Goal: Find specific page/section: Find specific page/section

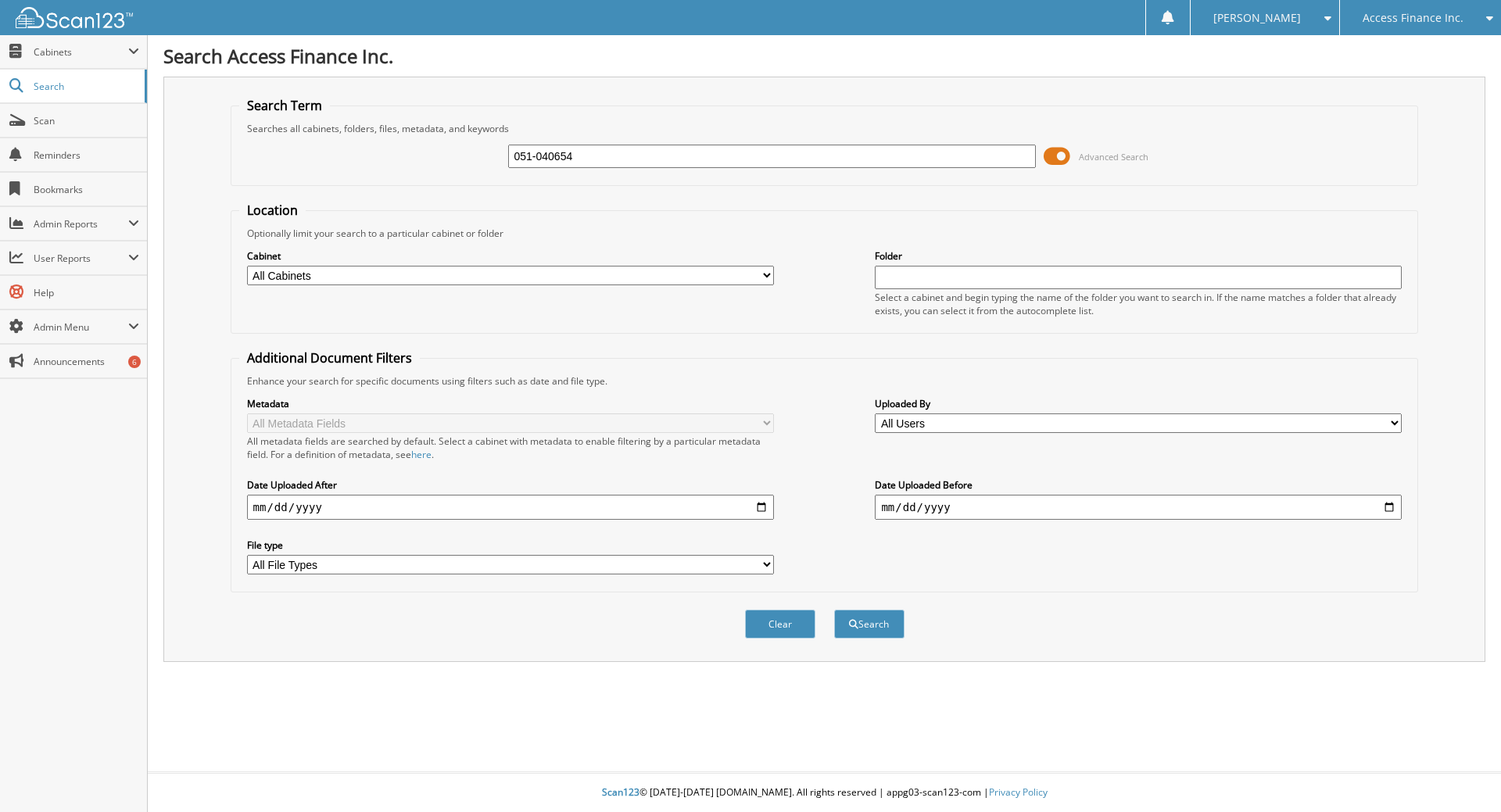
type input "051-040654"
click at [834, 610] on button "Search" at bounding box center [869, 624] width 70 height 29
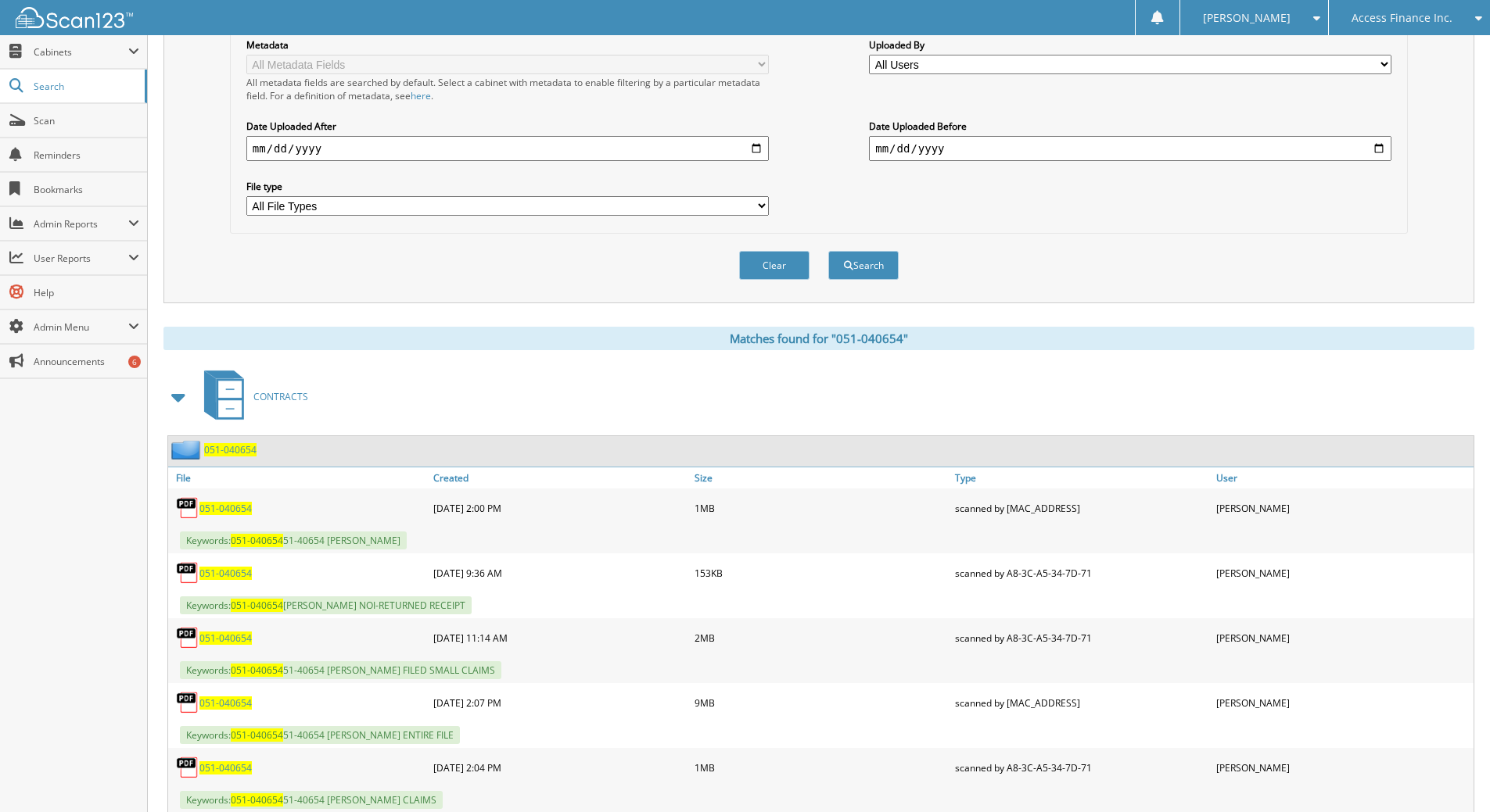
scroll to position [418, 0]
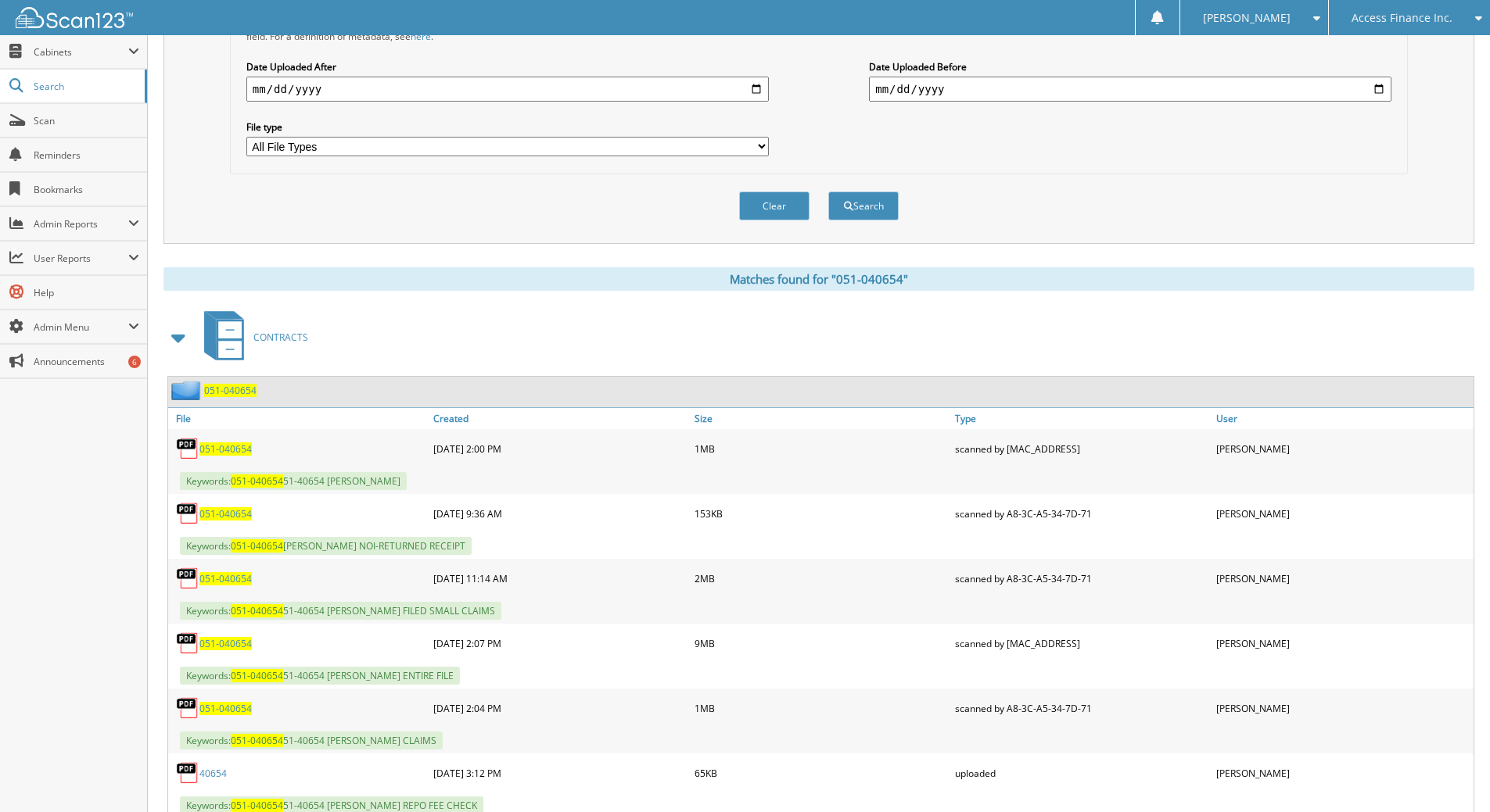
click at [248, 401] on div "051-040654" at bounding box center [820, 392] width 1305 height 30
click at [248, 396] on span "051-040654" at bounding box center [231, 391] width 53 height 14
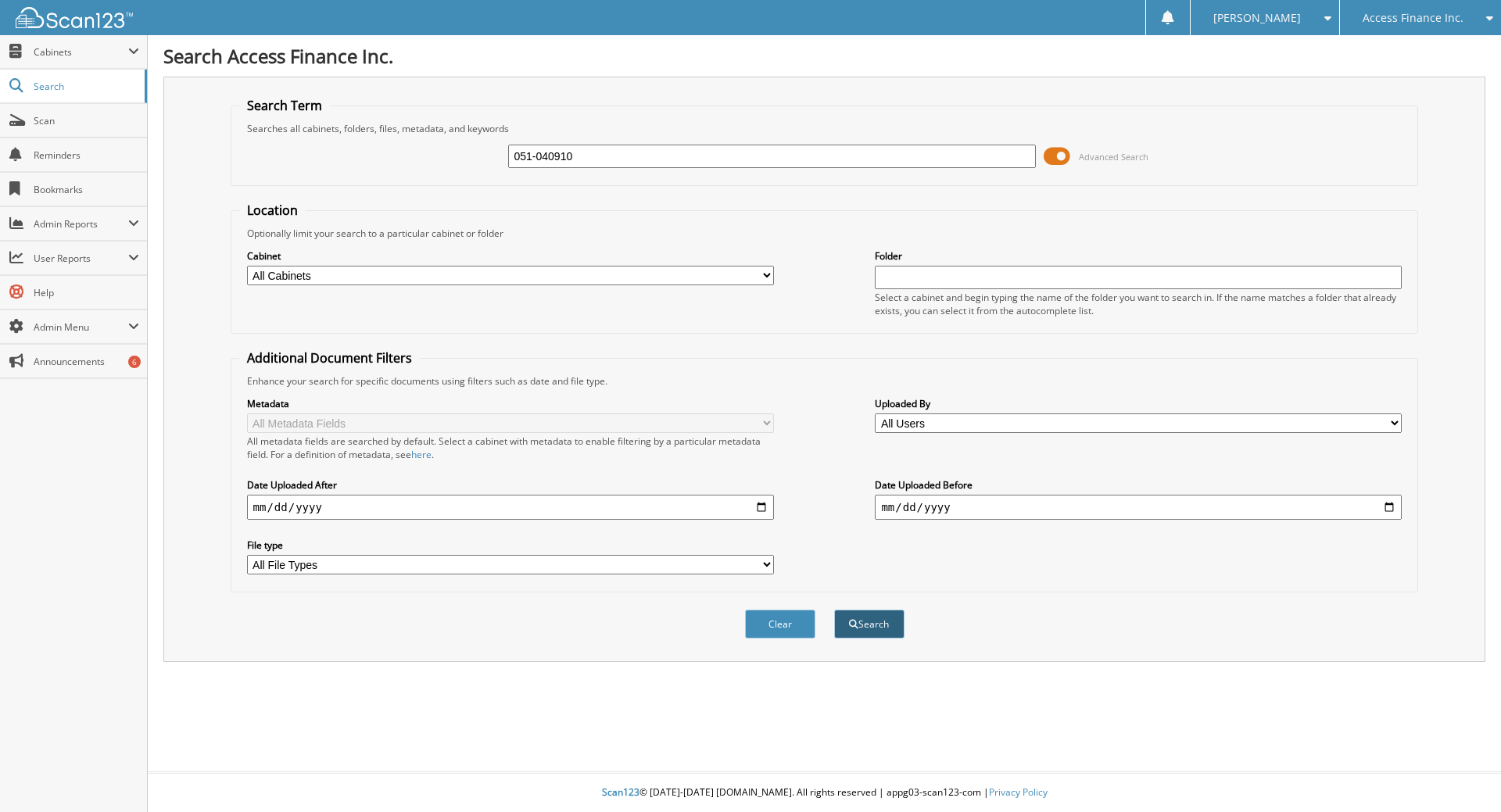
type input "051-040910"
click at [872, 619] on button "Search" at bounding box center [869, 624] width 70 height 29
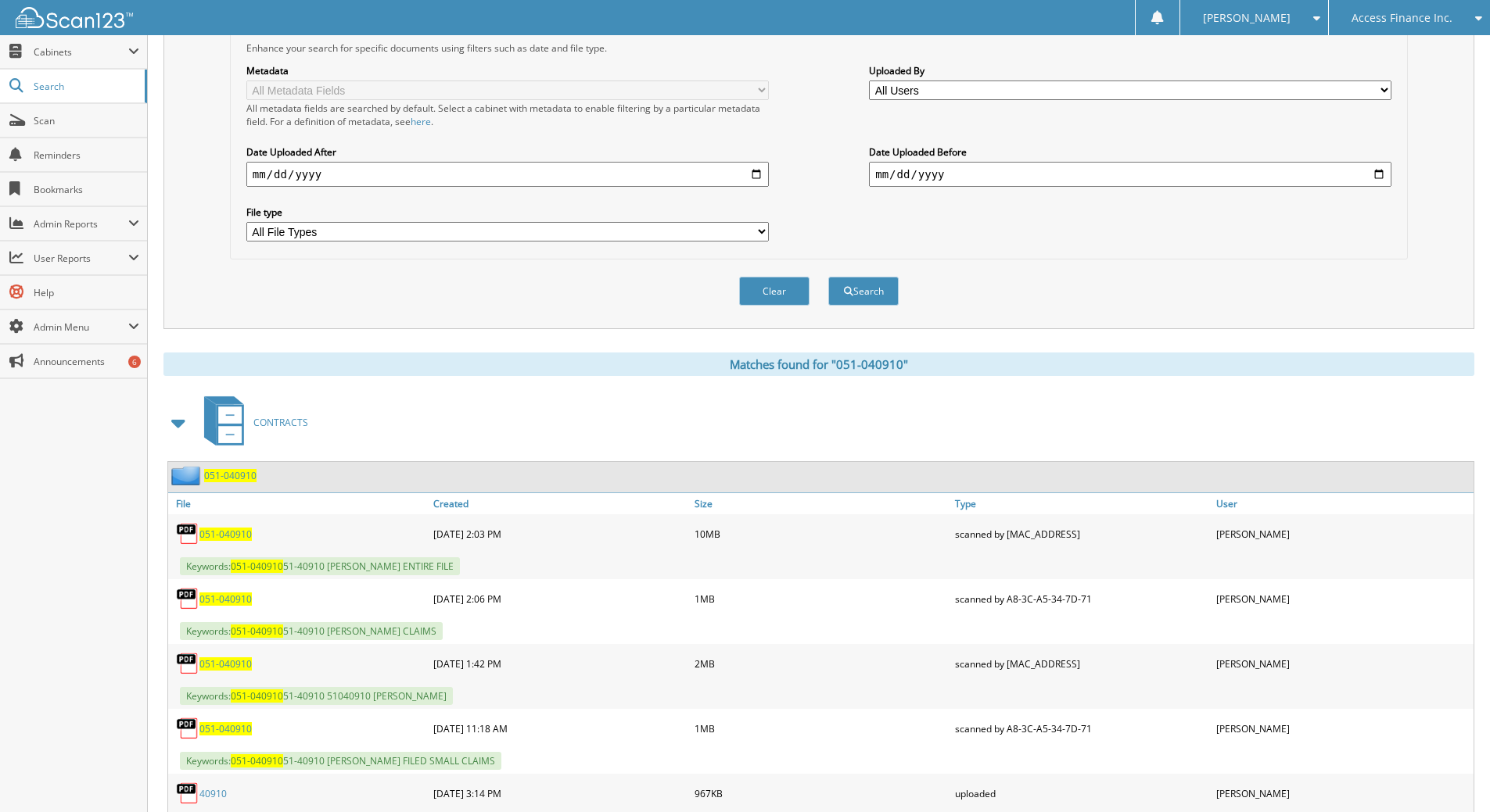
scroll to position [547, 0]
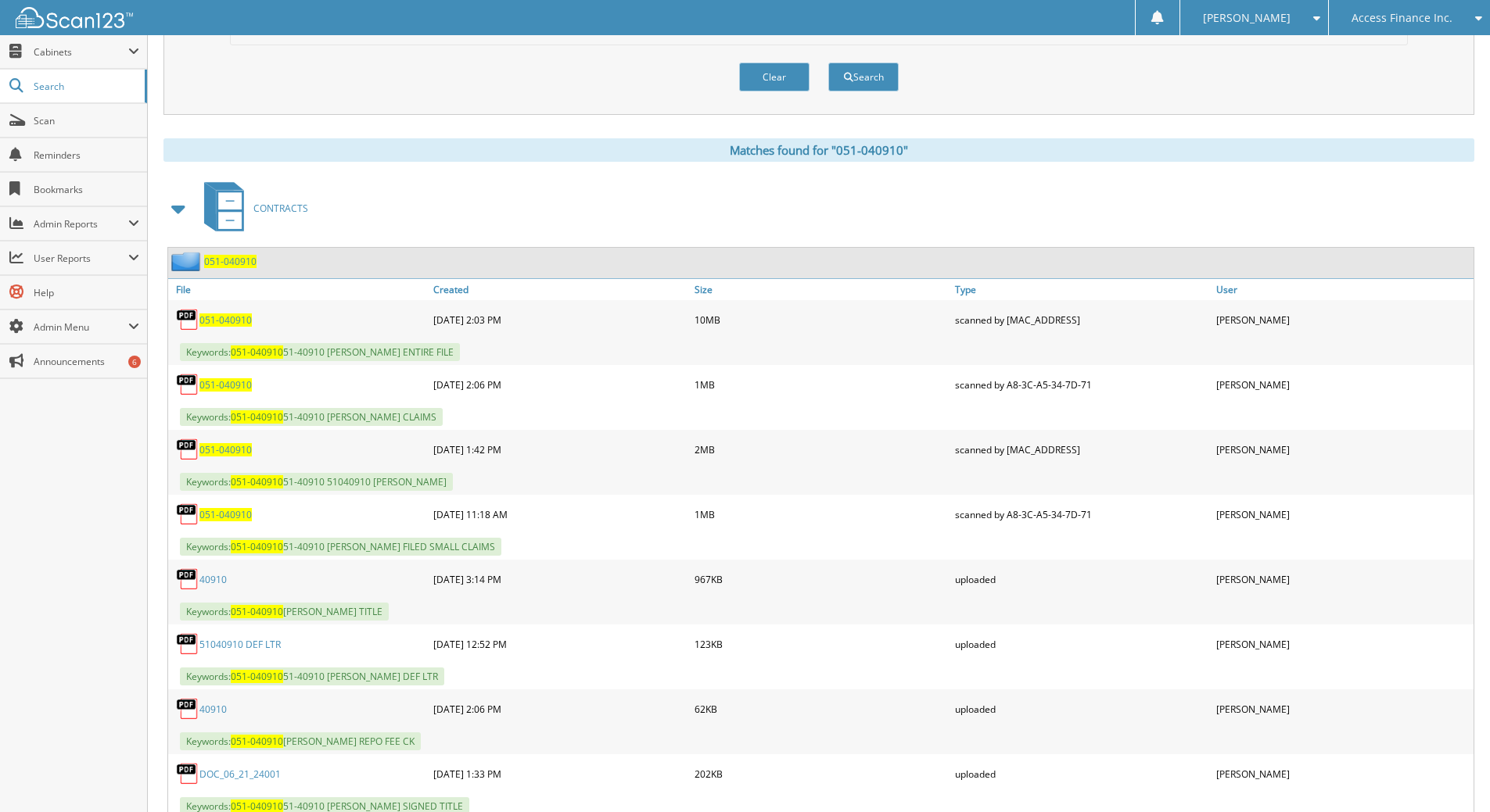
click at [234, 256] on span "051-040910" at bounding box center [231, 262] width 53 height 14
